Goal: Information Seeking & Learning: Learn about a topic

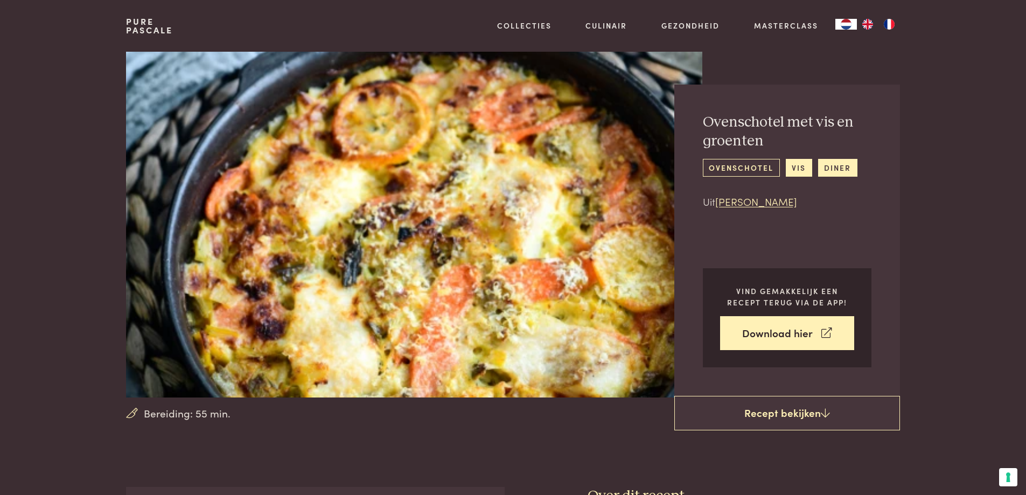
click at [750, 169] on link "ovenschotel" at bounding box center [741, 168] width 77 height 18
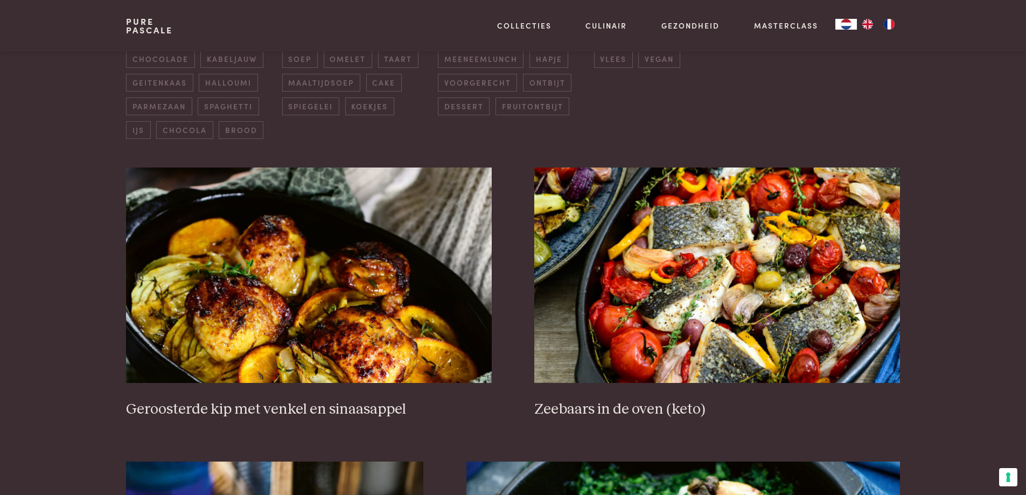
scroll to position [485, 0]
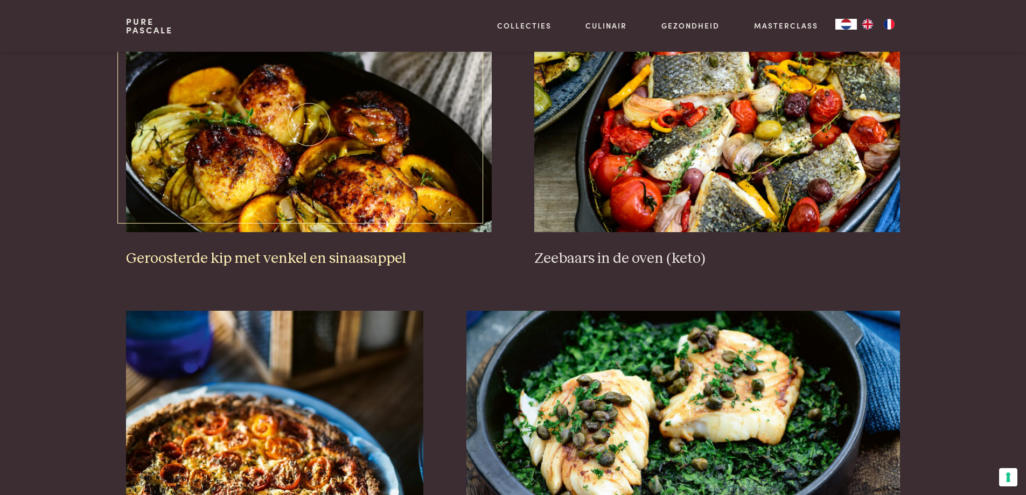
click at [348, 204] on img at bounding box center [308, 124] width 365 height 215
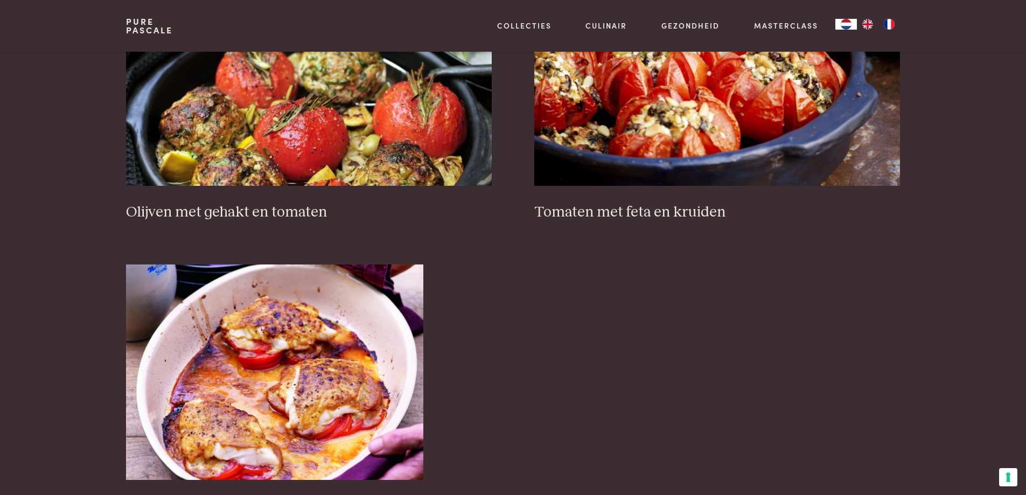
scroll to position [1507, 0]
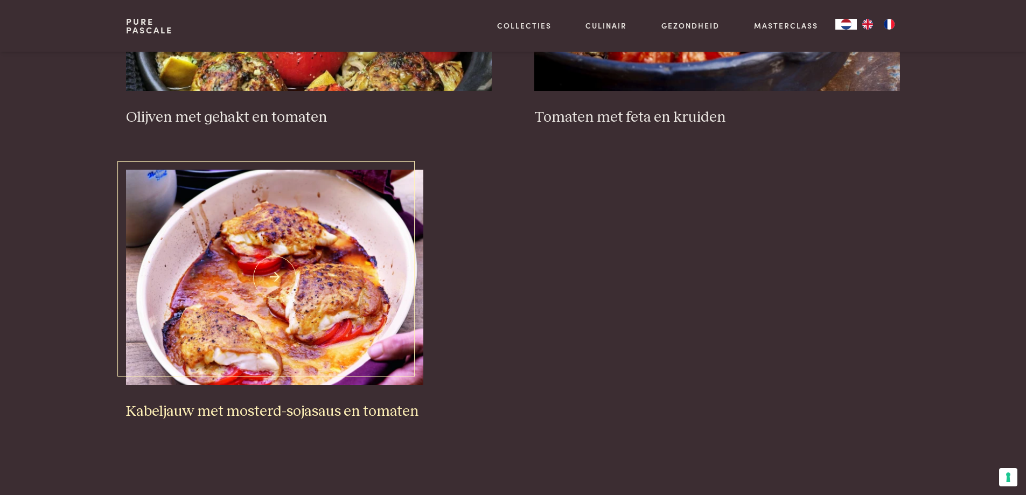
click at [306, 285] on img at bounding box center [274, 277] width 297 height 215
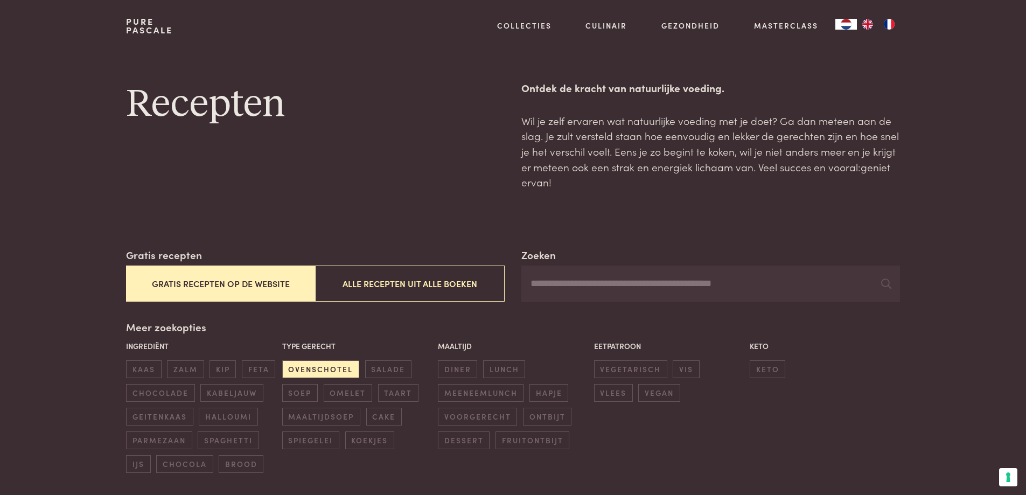
click at [230, 277] on button "Gratis recepten op de website" at bounding box center [220, 283] width 189 height 36
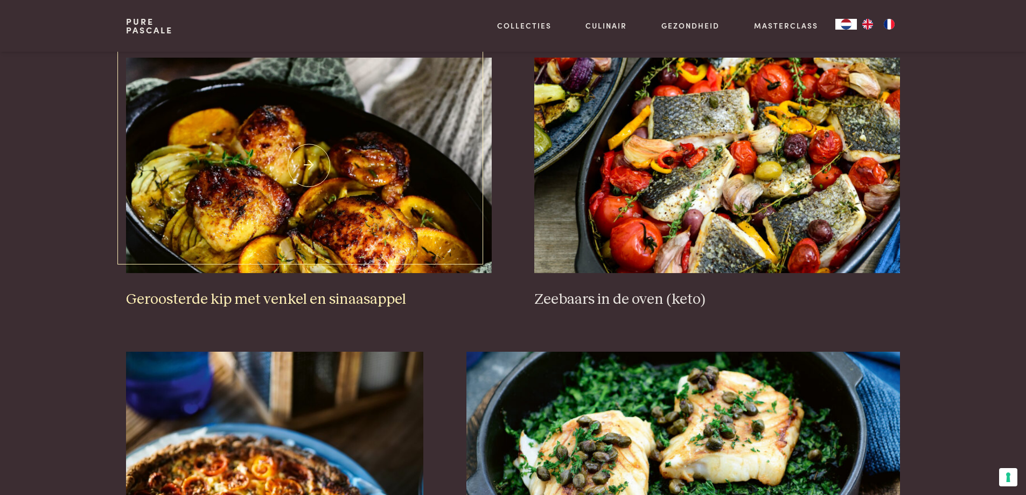
scroll to position [462, 0]
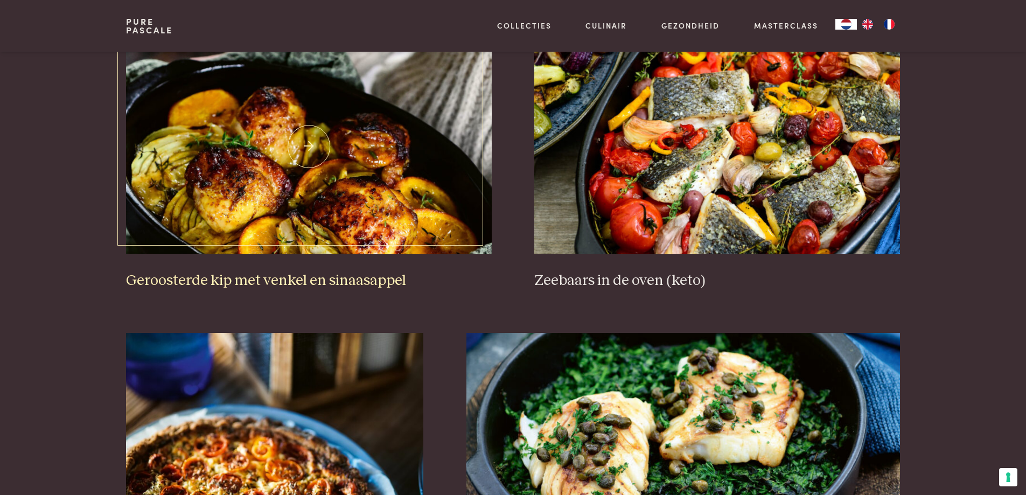
click at [275, 280] on h3 "Geroosterde kip met venkel en sinaasappel" at bounding box center [308, 280] width 365 height 19
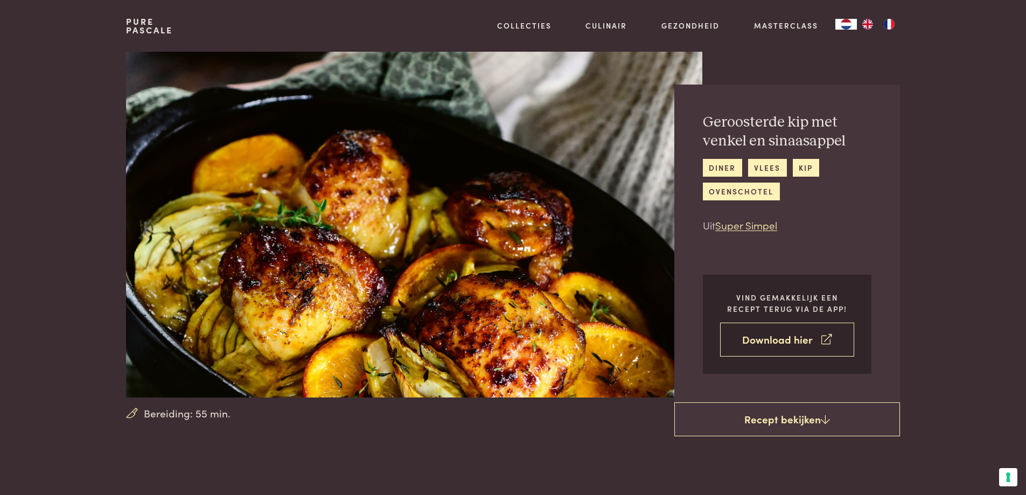
click at [782, 339] on link "Download hier" at bounding box center [787, 339] width 134 height 34
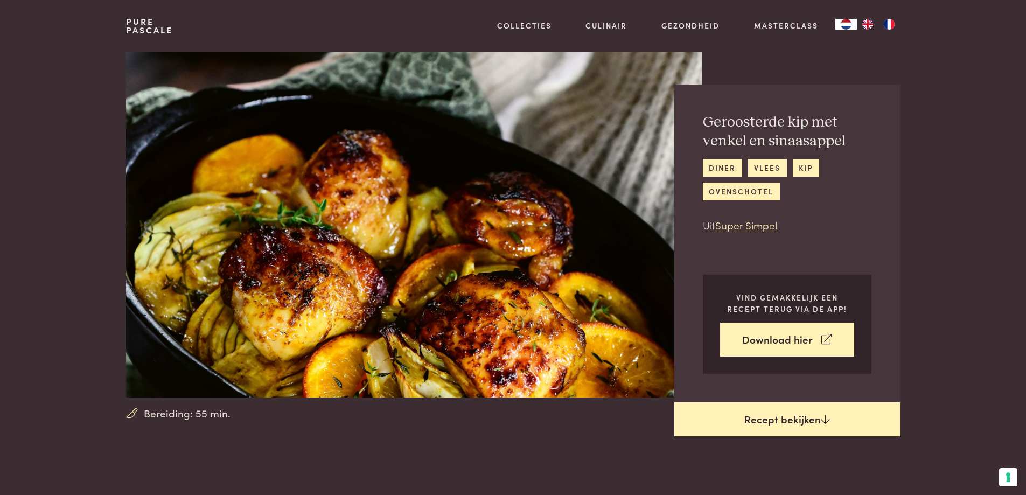
click at [785, 420] on link "Recept bekijken" at bounding box center [787, 419] width 226 height 34
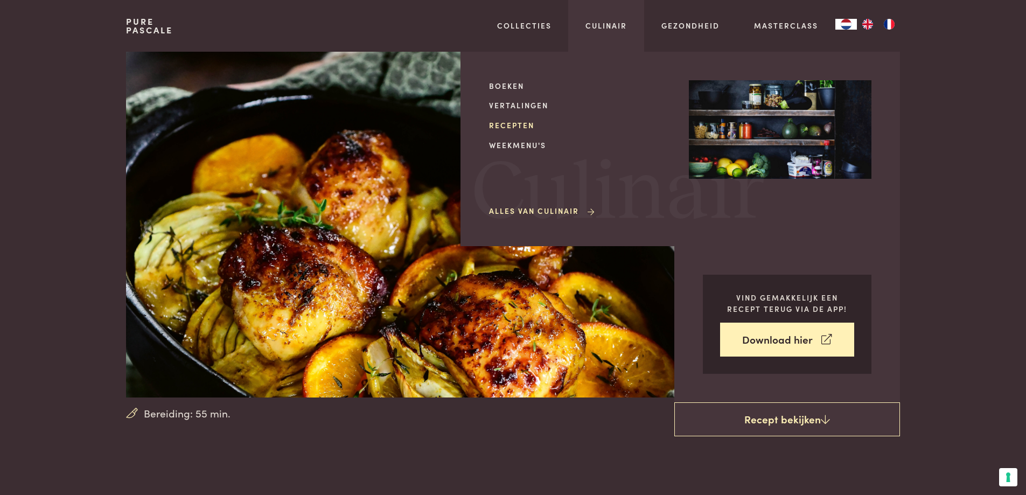
click at [498, 125] on link "Recepten" at bounding box center [580, 125] width 183 height 11
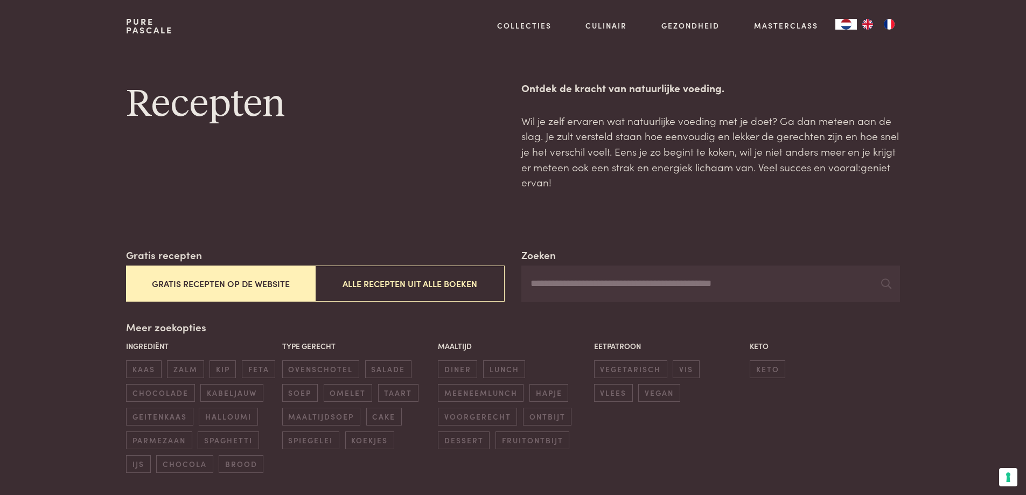
click at [244, 279] on button "Gratis recepten op de website" at bounding box center [220, 283] width 189 height 36
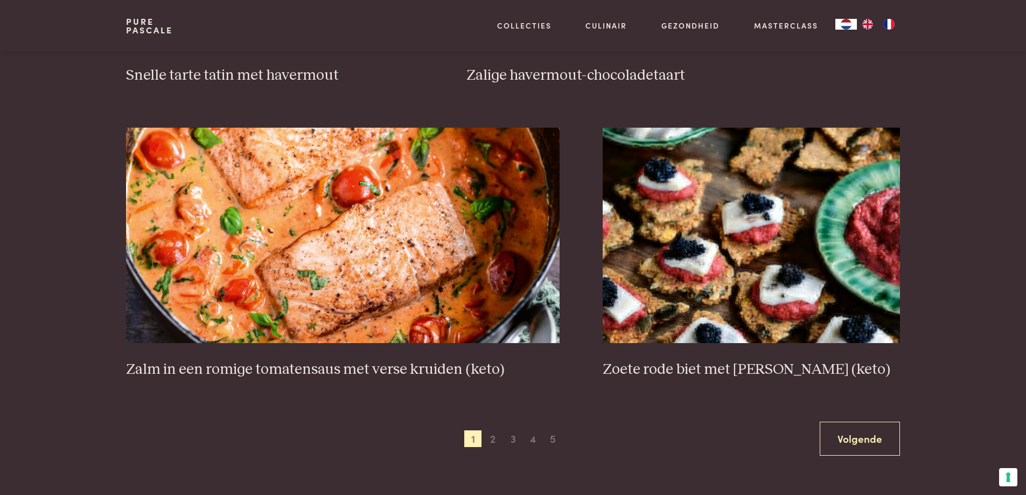
scroll to position [1916, 0]
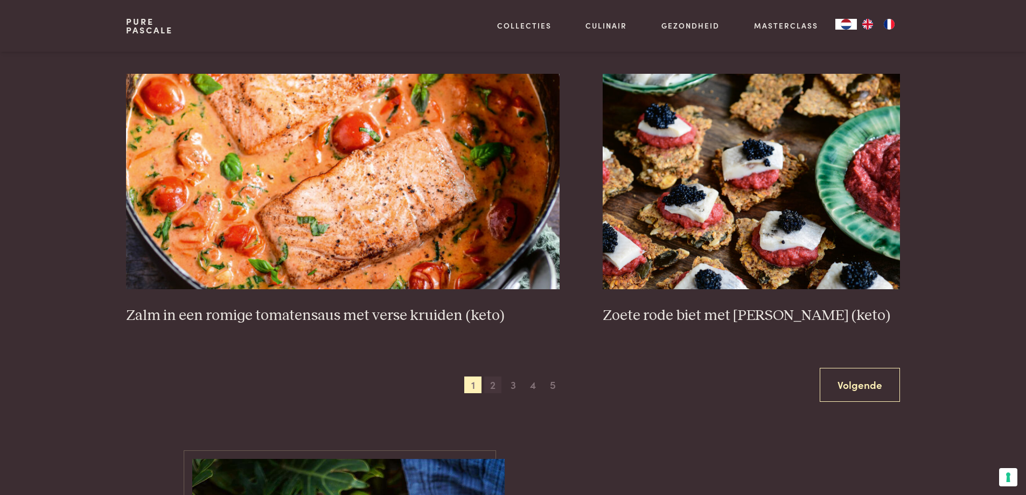
click at [491, 382] on span "2" at bounding box center [492, 384] width 17 height 17
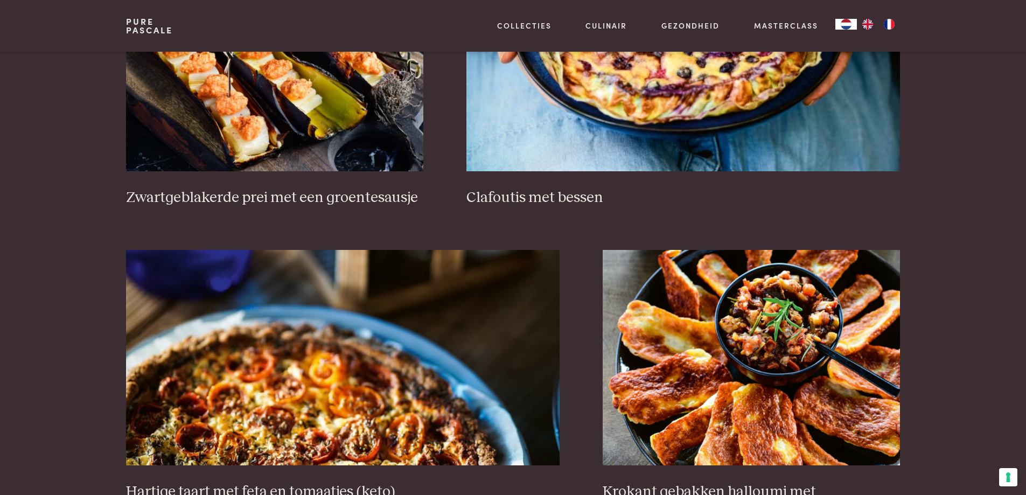
scroll to position [947, 0]
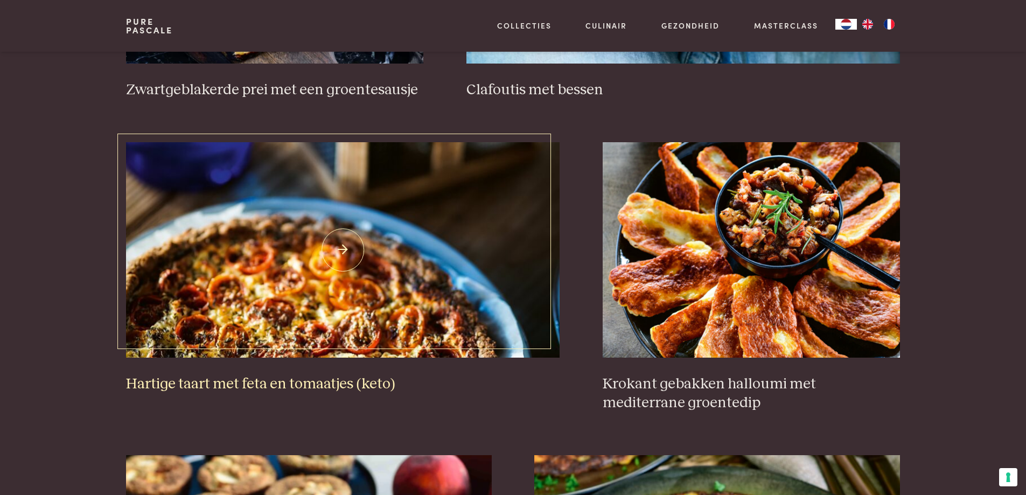
click at [344, 281] on img at bounding box center [342, 249] width 433 height 215
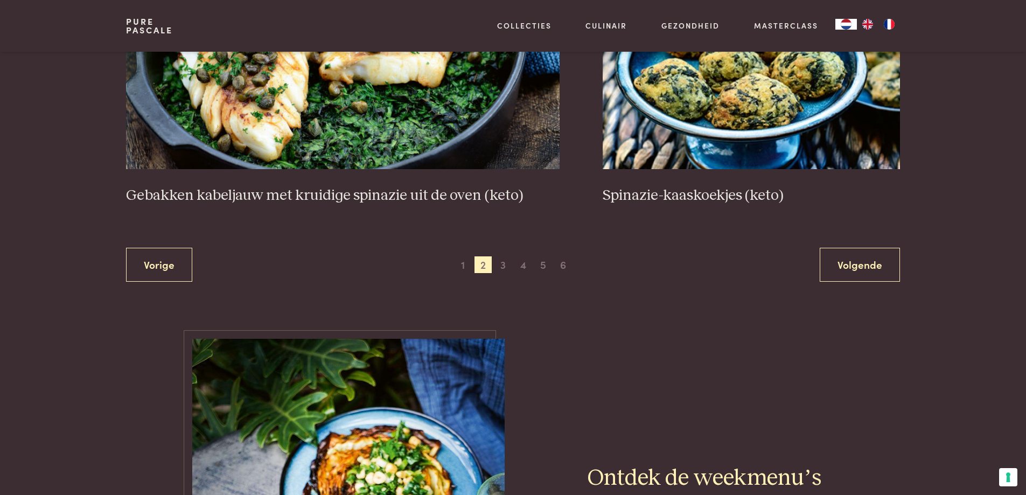
scroll to position [2078, 0]
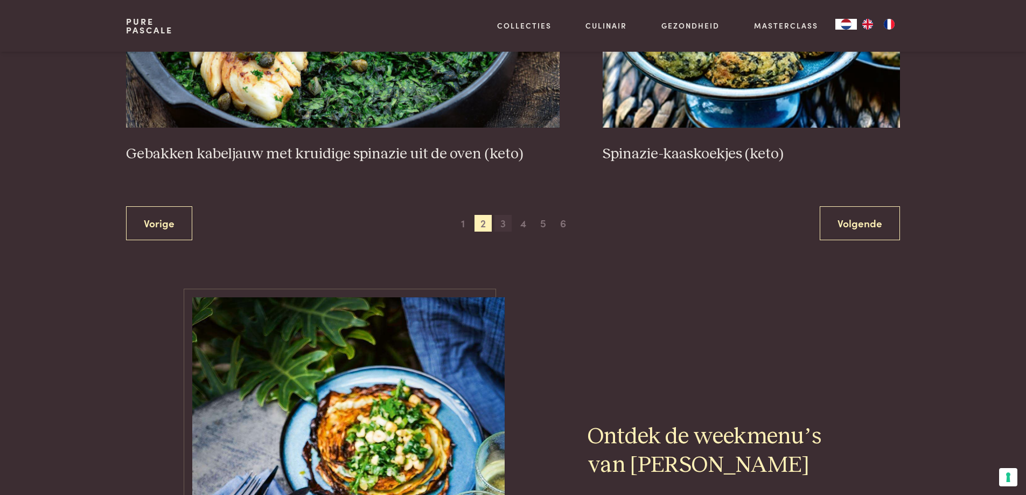
click at [504, 222] on span "3" at bounding box center [502, 223] width 17 height 17
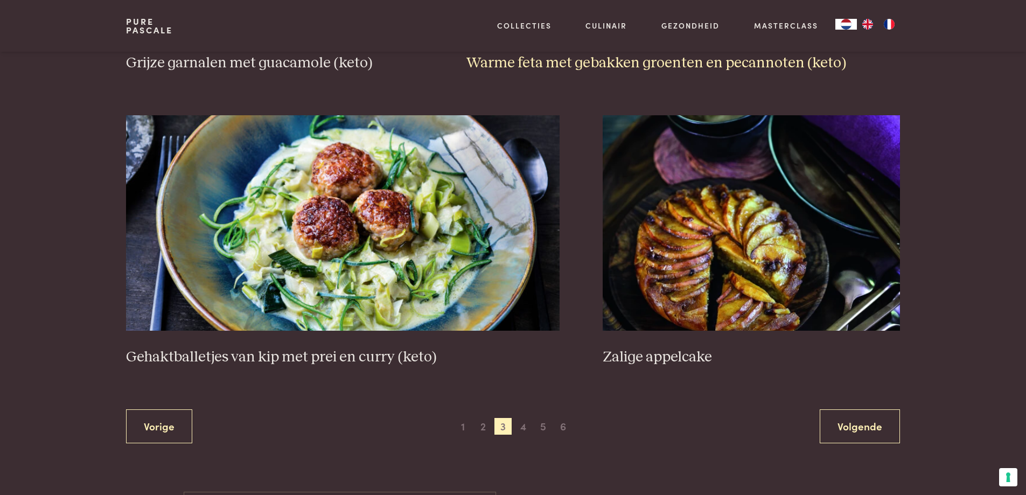
scroll to position [1970, 0]
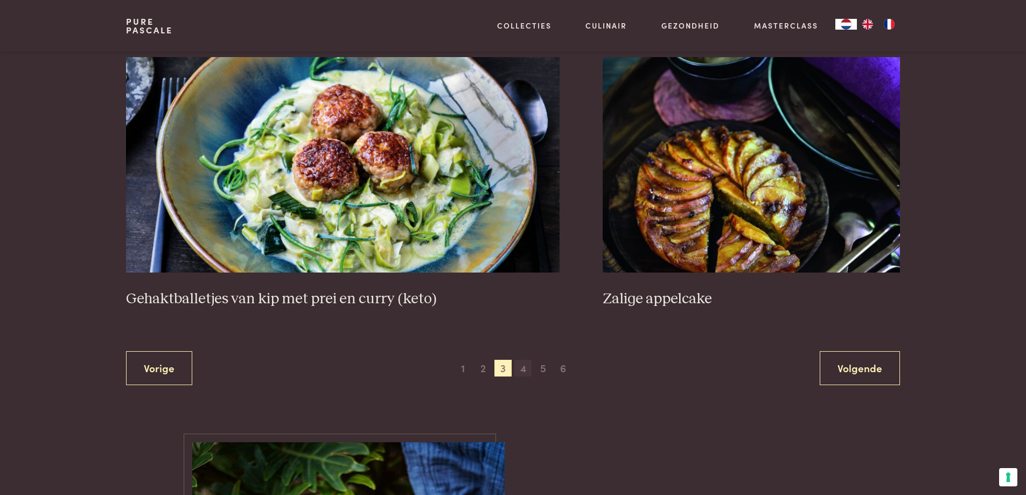
click at [523, 368] on span "4" at bounding box center [522, 368] width 17 height 17
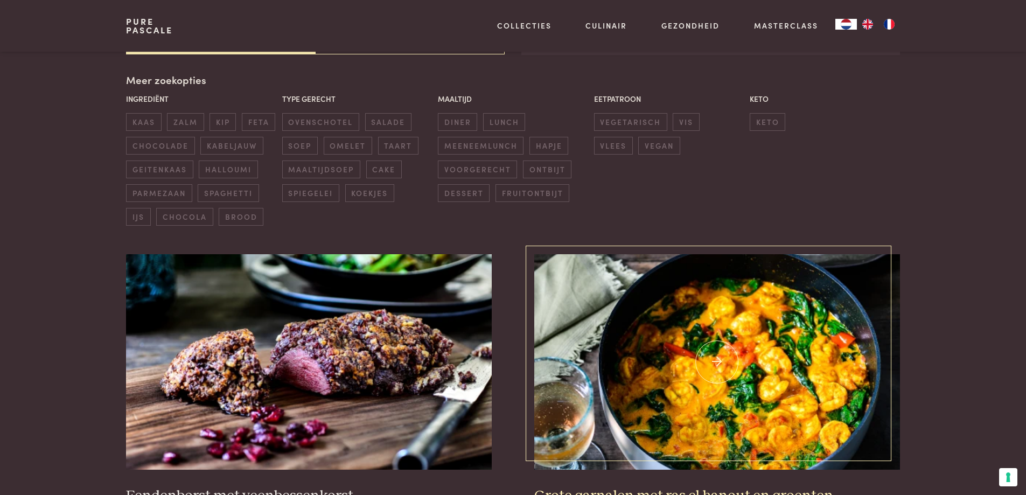
scroll to position [409, 0]
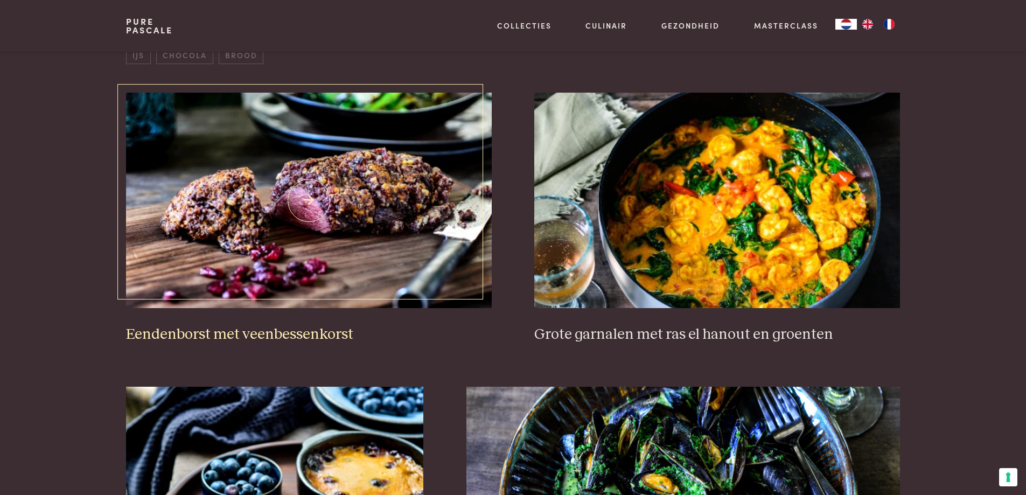
click at [303, 228] on img at bounding box center [308, 200] width 365 height 215
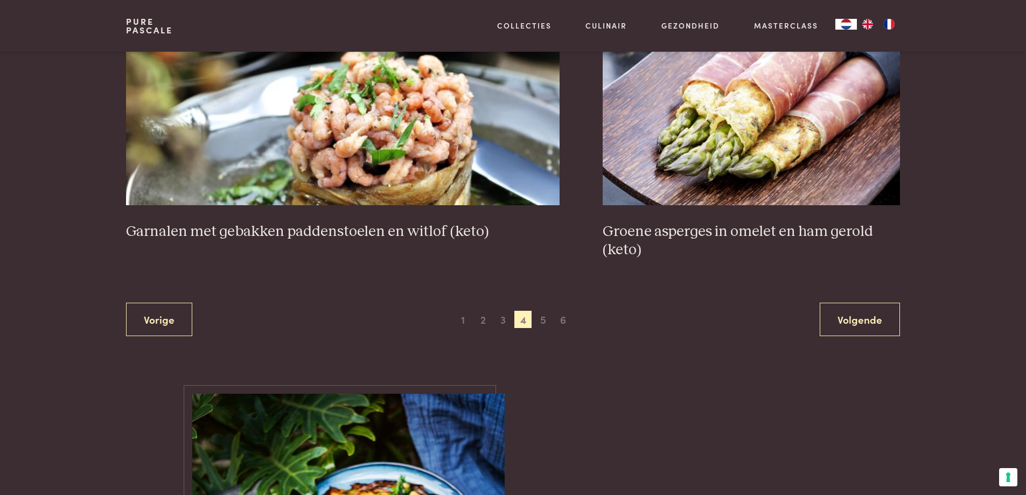
scroll to position [2024, 0]
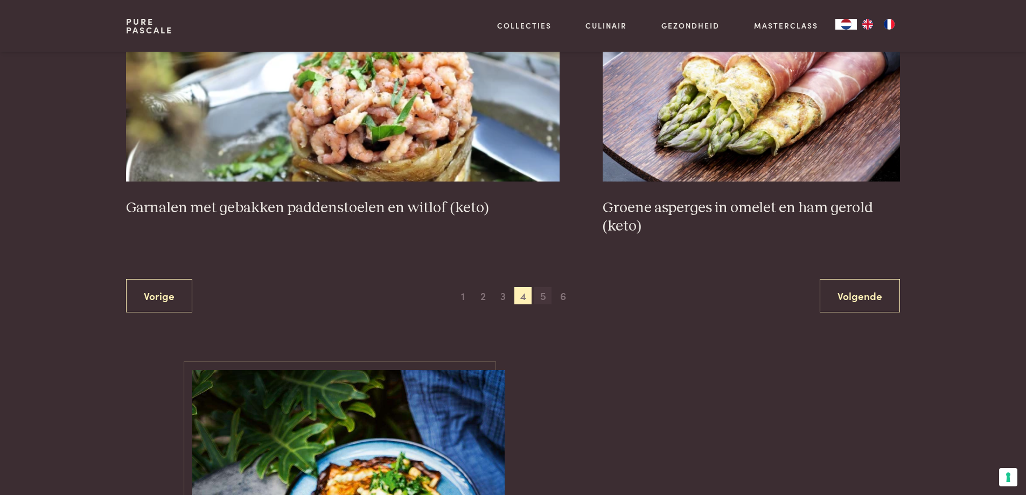
click at [544, 294] on span "5" at bounding box center [542, 295] width 17 height 17
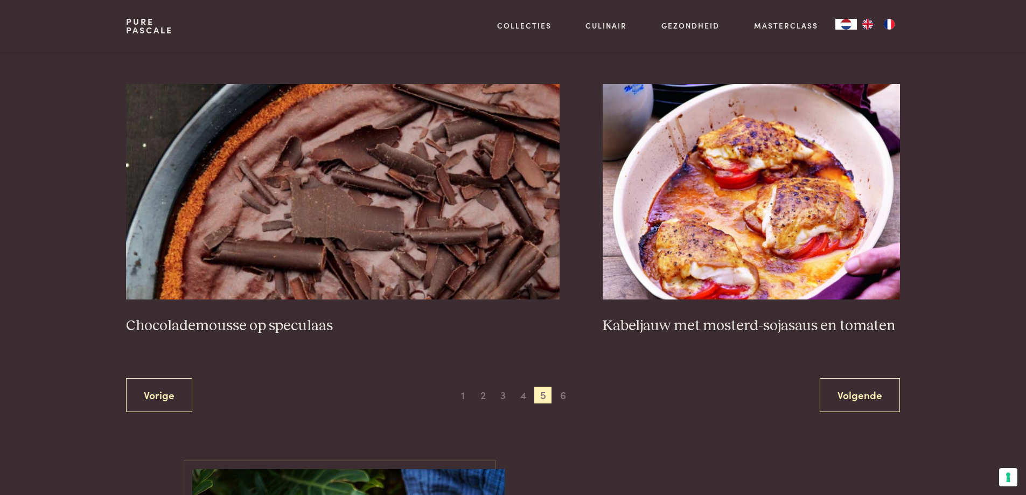
scroll to position [1916, 0]
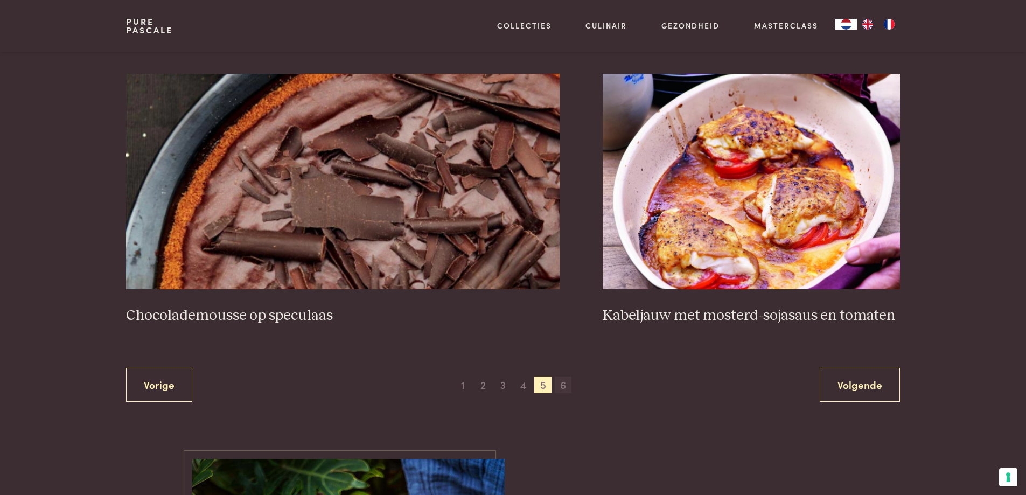
click at [559, 380] on span "6" at bounding box center [563, 384] width 17 height 17
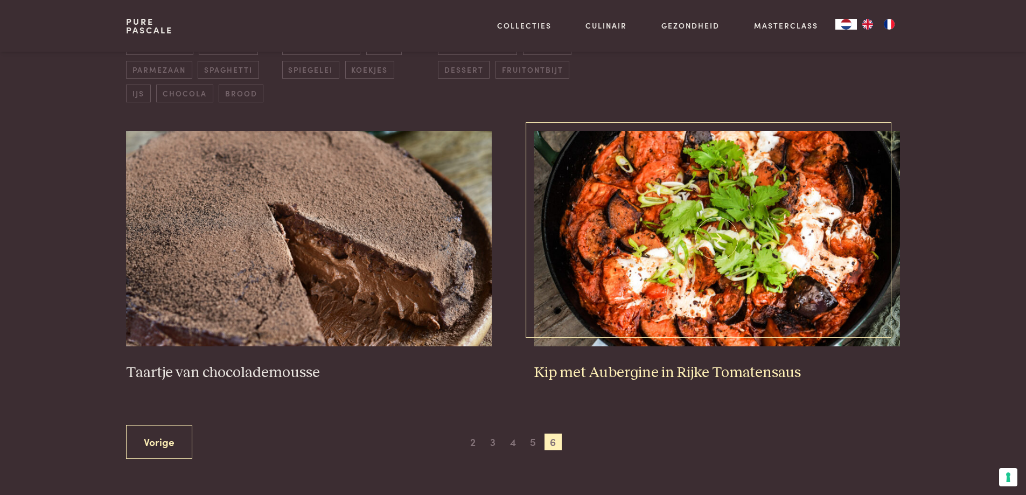
scroll to position [355, 0]
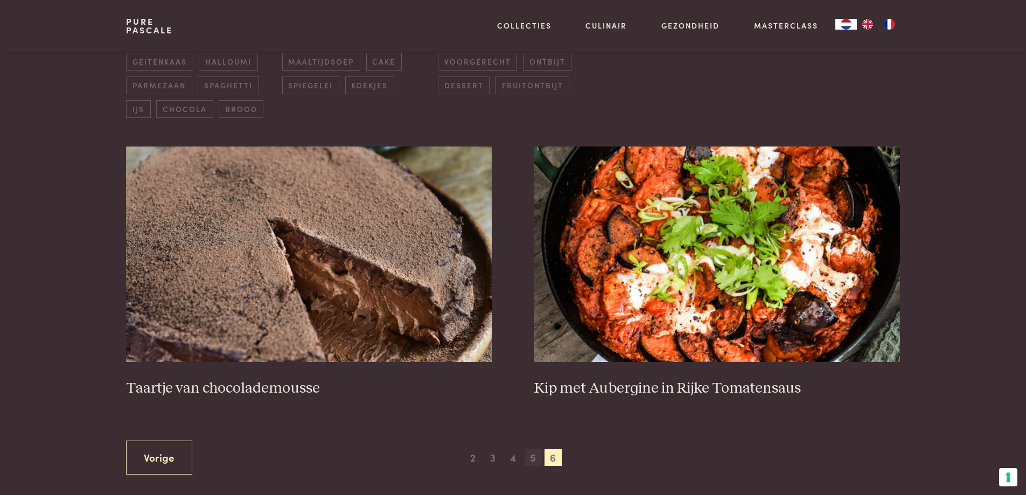
click at [531, 456] on span "5" at bounding box center [532, 457] width 17 height 17
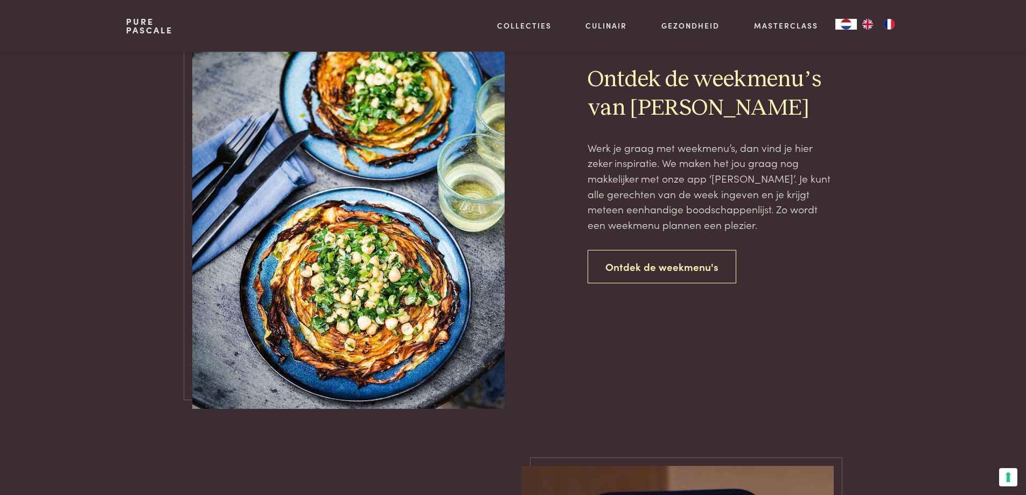
scroll to position [947, 0]
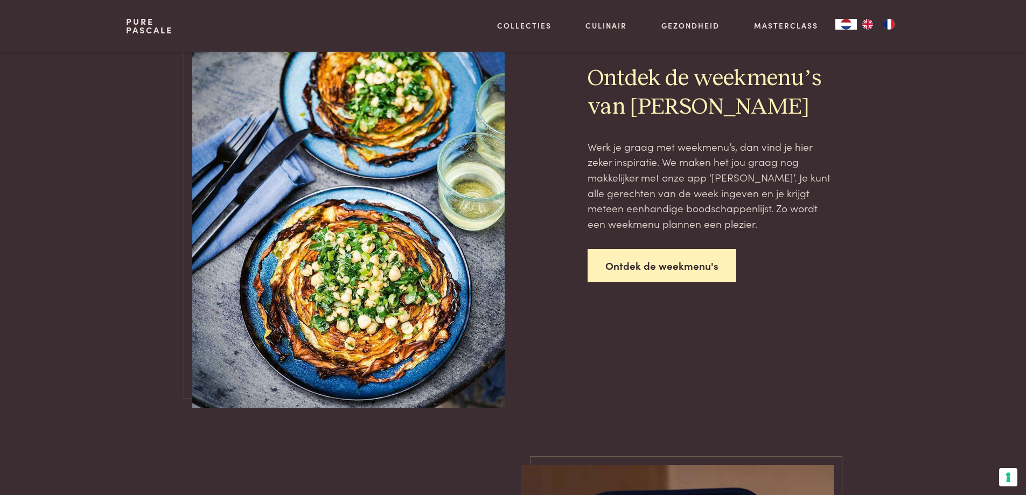
click at [663, 266] on link "Ontdek de weekmenu's" at bounding box center [661, 266] width 149 height 34
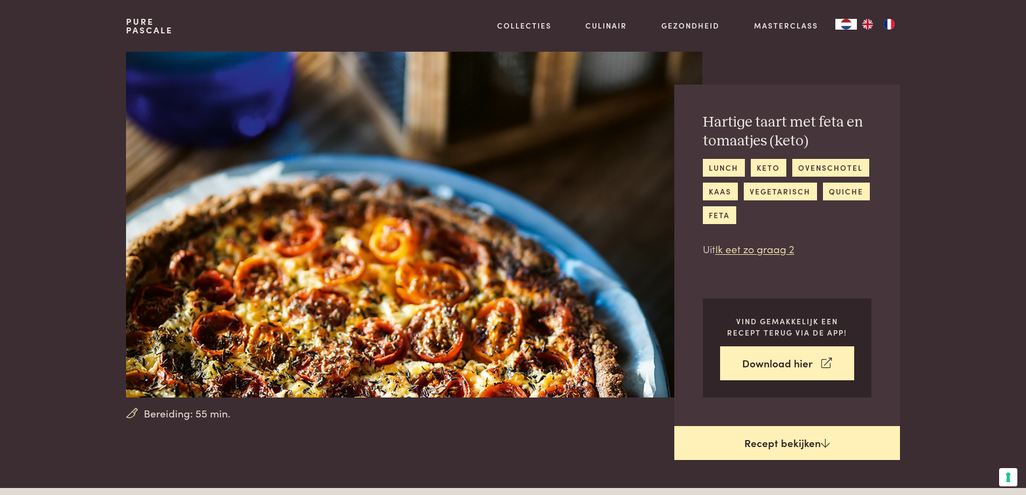
click at [780, 446] on link "Recept bekijken" at bounding box center [787, 443] width 226 height 34
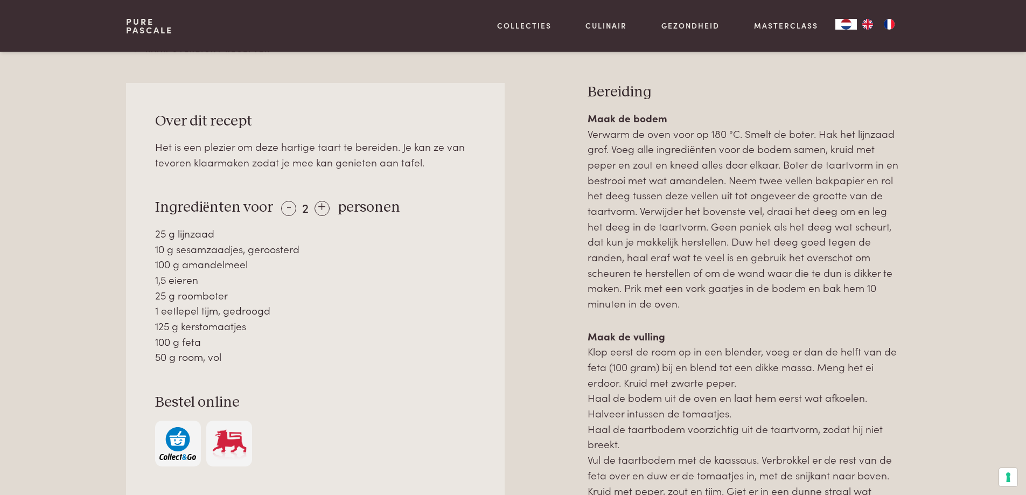
scroll to position [488, 0]
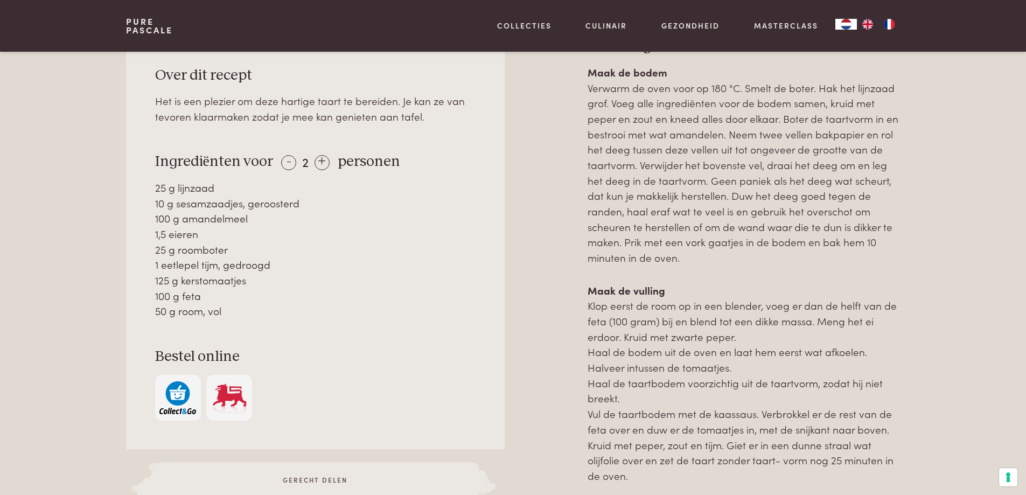
scroll to position [542, 0]
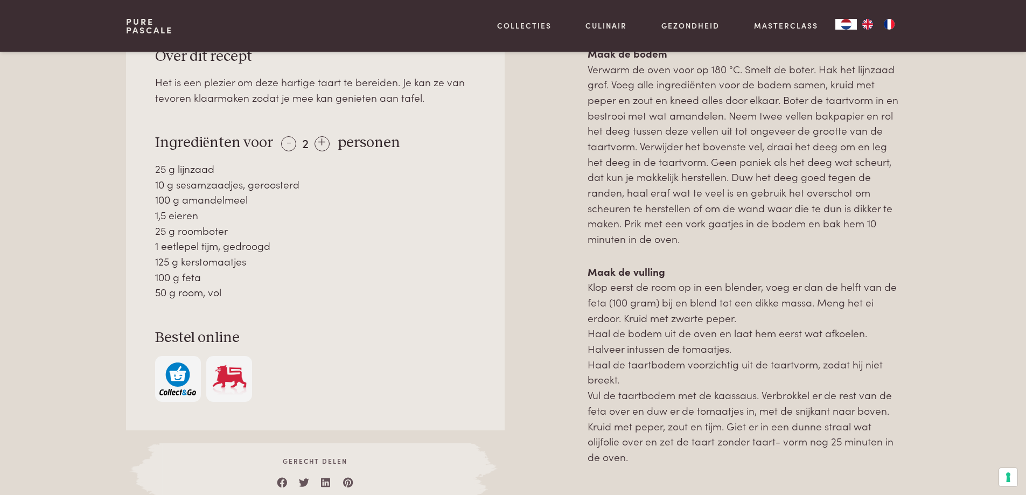
scroll to position [488, 0]
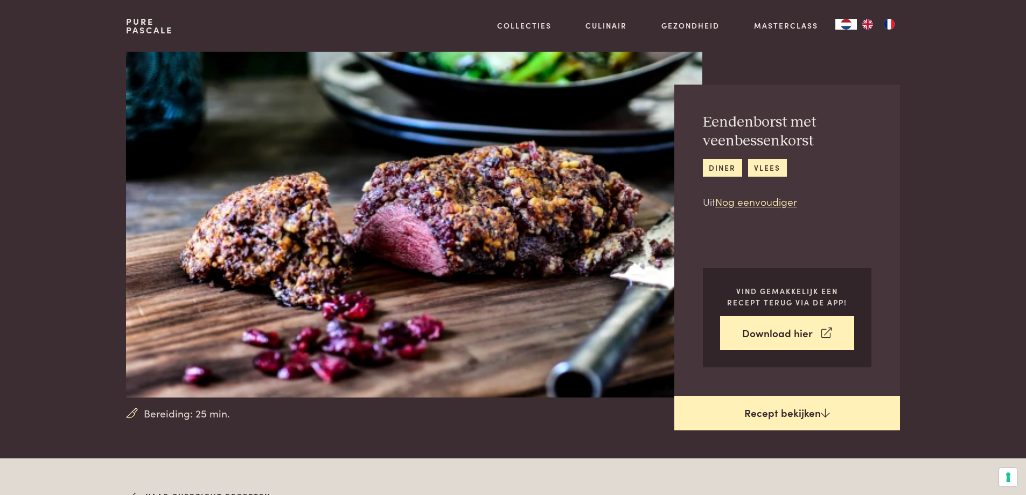
click at [757, 411] on link "Recept bekijken" at bounding box center [787, 413] width 226 height 34
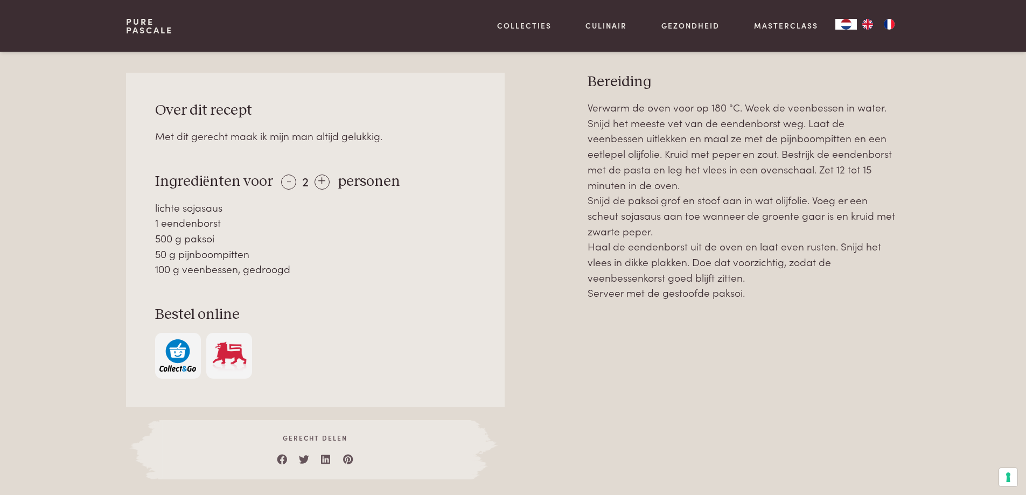
scroll to position [458, 0]
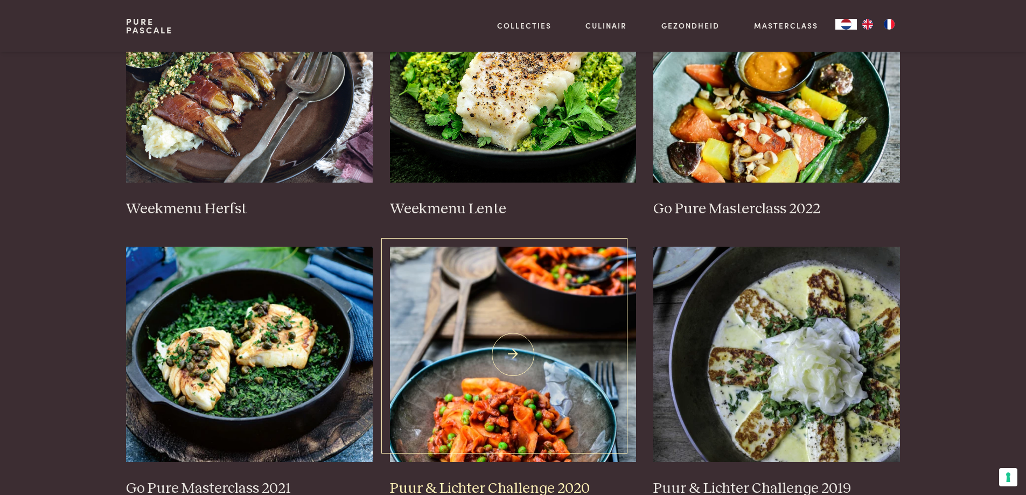
scroll to position [592, 0]
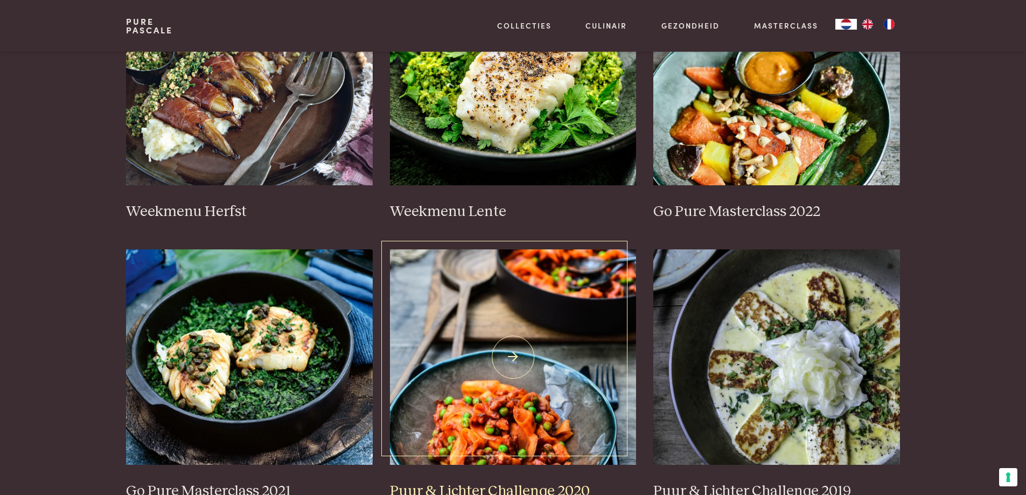
click at [510, 369] on img at bounding box center [513, 356] width 247 height 215
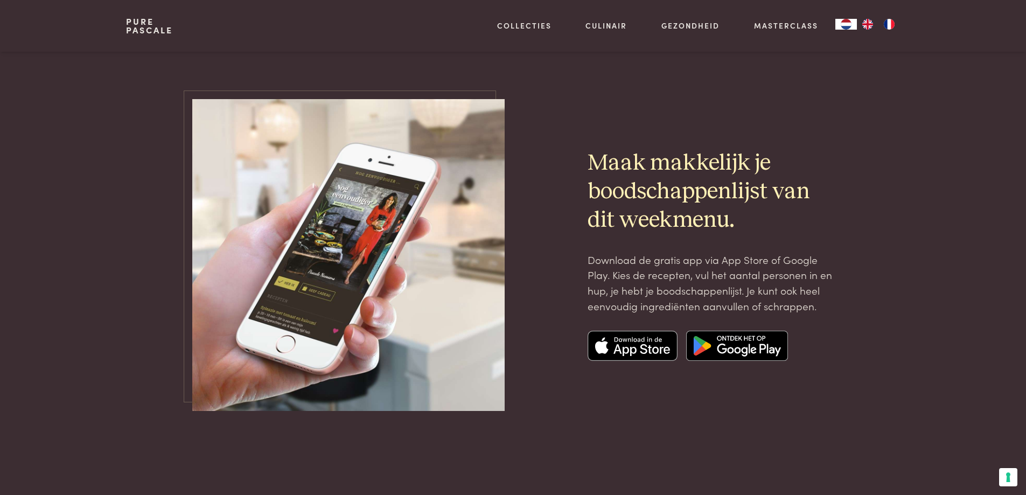
scroll to position [3553, 0]
